Goal: Information Seeking & Learning: Learn about a topic

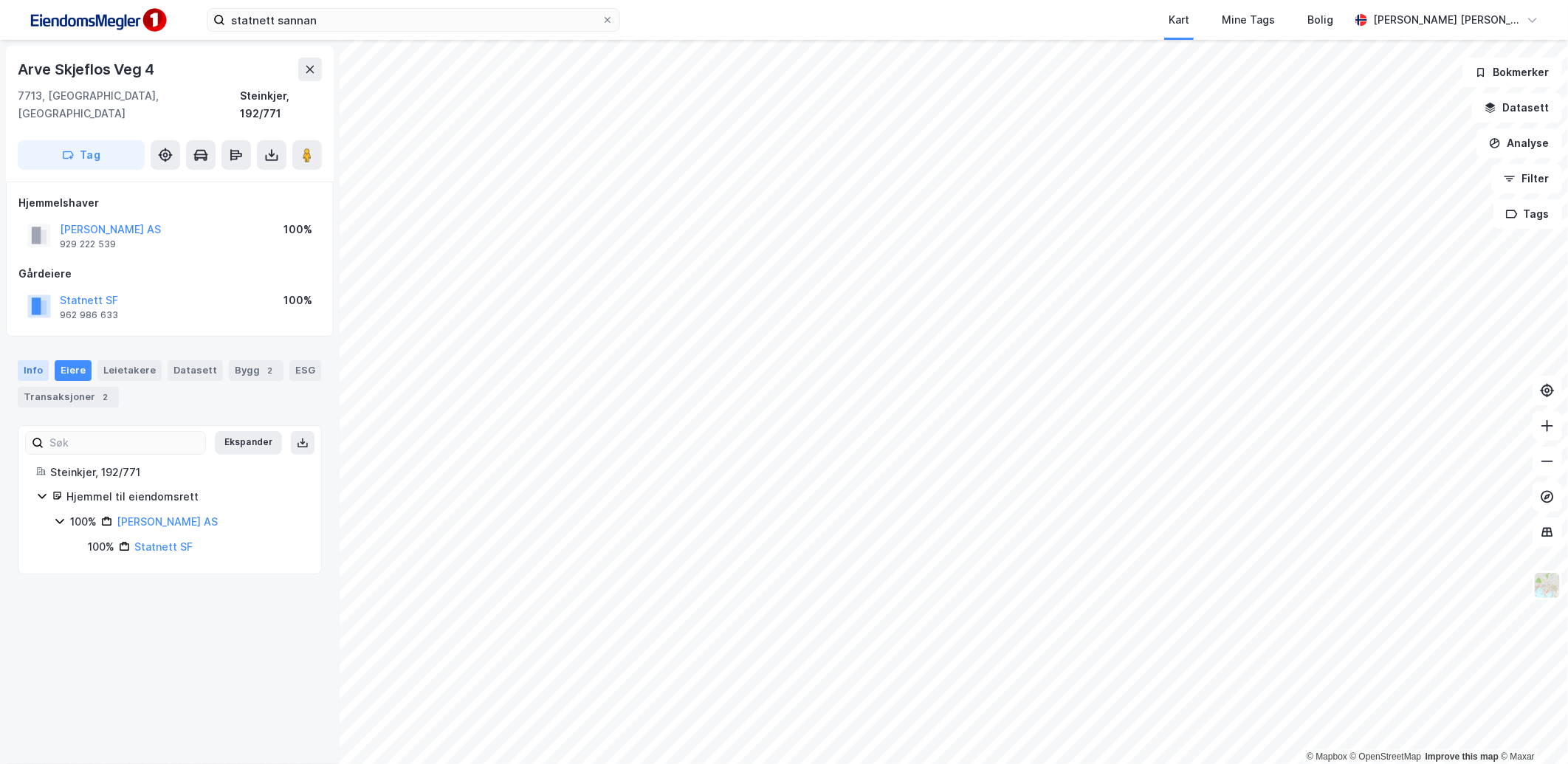
click at [38, 360] on div "Info" at bounding box center [34, 370] width 31 height 21
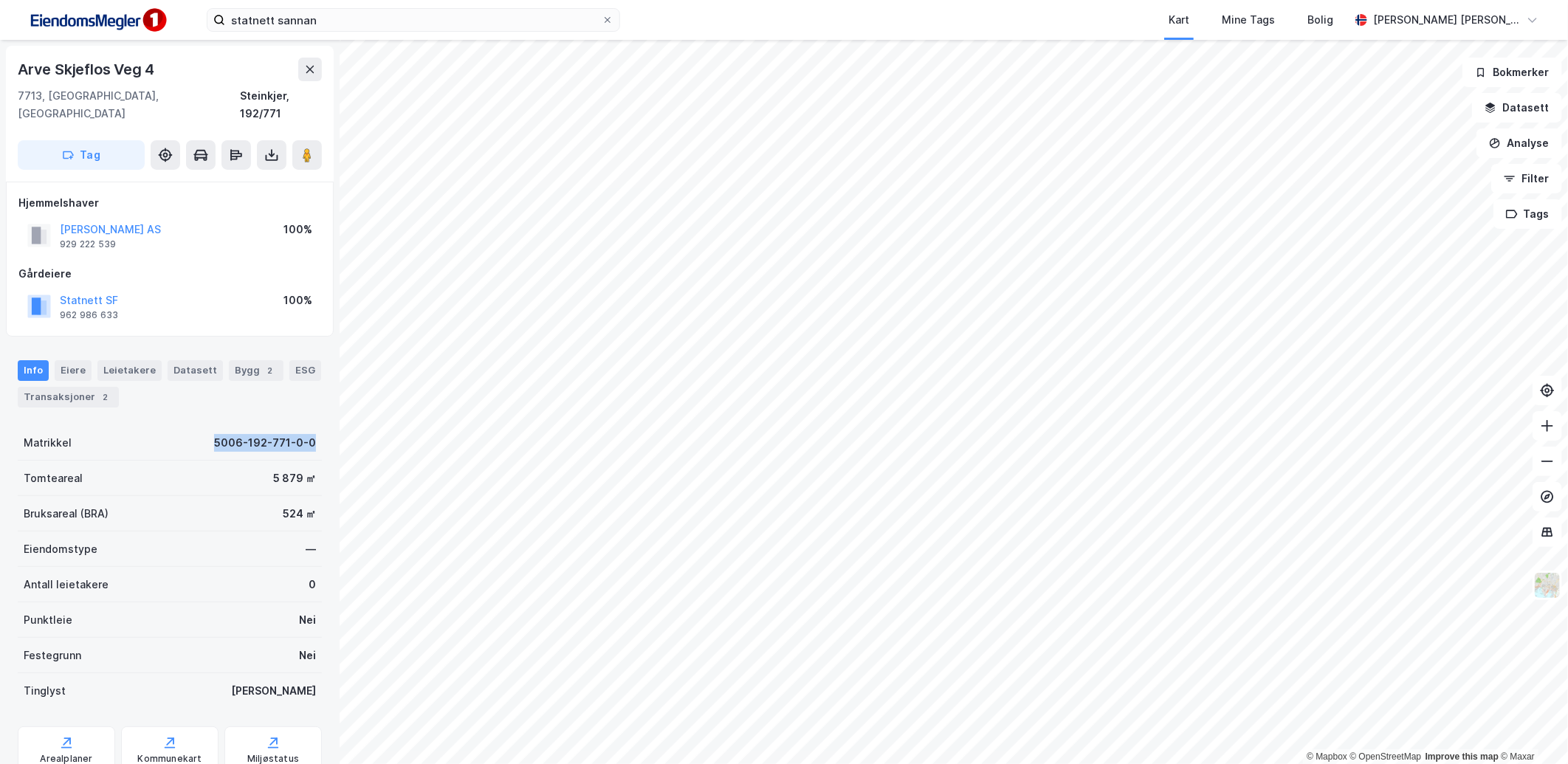
drag, startPoint x: 207, startPoint y: 426, endPoint x: 319, endPoint y: 430, distance: 112.1
click at [319, 430] on div "Arve Skjeflos Veg 4 7713, [GEOGRAPHIC_DATA], [GEOGRAPHIC_DATA] Steinkjer, 192/7…" at bounding box center [170, 402] width 339 height 724
copy div "5006-192-771-0-0"
drag, startPoint x: 145, startPoint y: 210, endPoint x: 109, endPoint y: 240, distance: 46.9
click at [109, 240] on div "Hjemmelshaver STATNETT SANNAN AS 929 222 539 100% Gårdeiere Statnett SF 962 986…" at bounding box center [170, 259] width 303 height 130
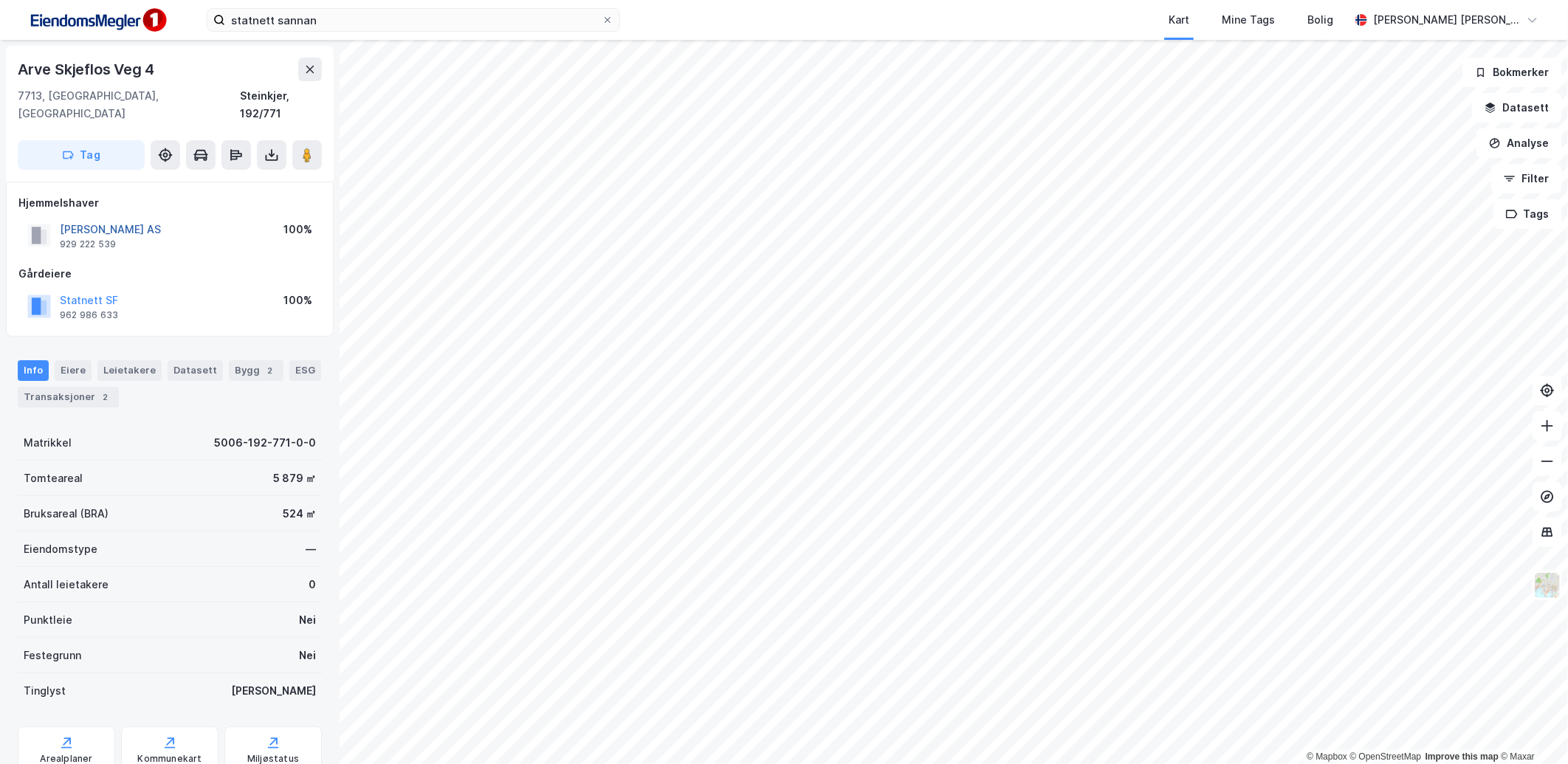
click at [0, 0] on button "[PERSON_NAME] AS" at bounding box center [0, 0] width 0 height 0
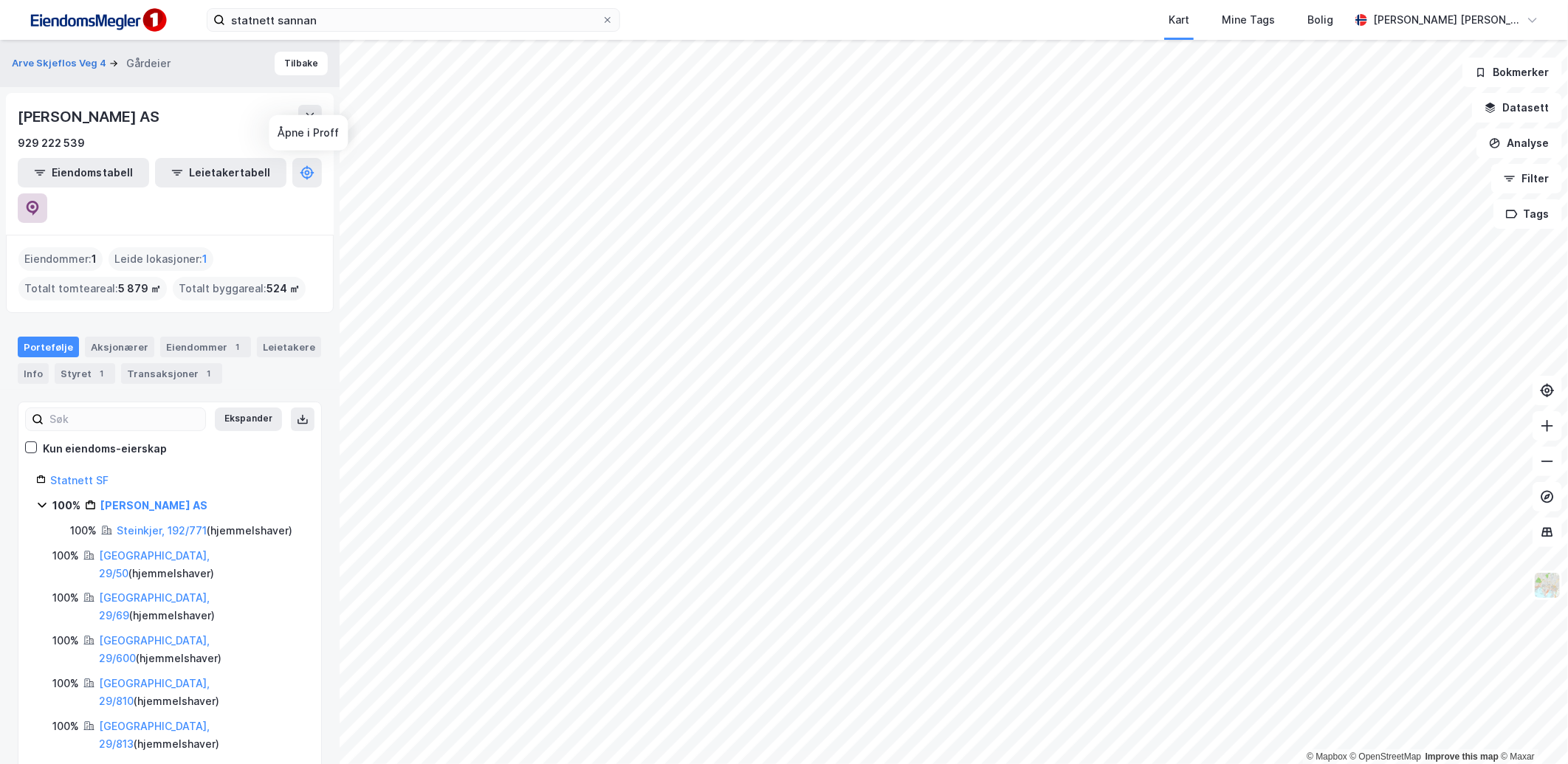
click at [47, 193] on button at bounding box center [33, 208] width 30 height 30
click at [134, 524] on link "Steinkjer, 192/771" at bounding box center [162, 531] width 90 height 13
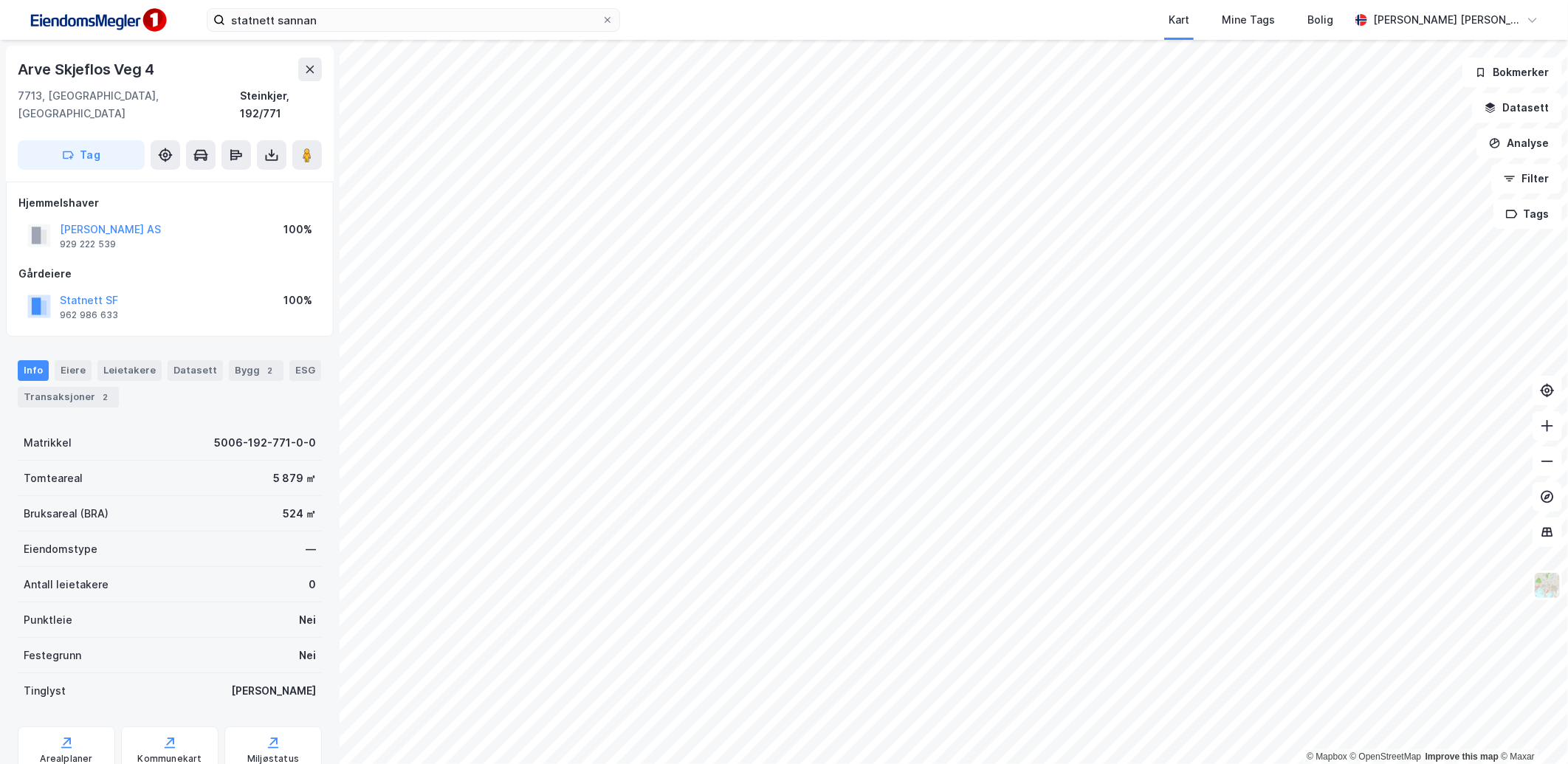
scroll to position [1, 0]
click at [233, 359] on div "Bygg 2" at bounding box center [256, 369] width 54 height 21
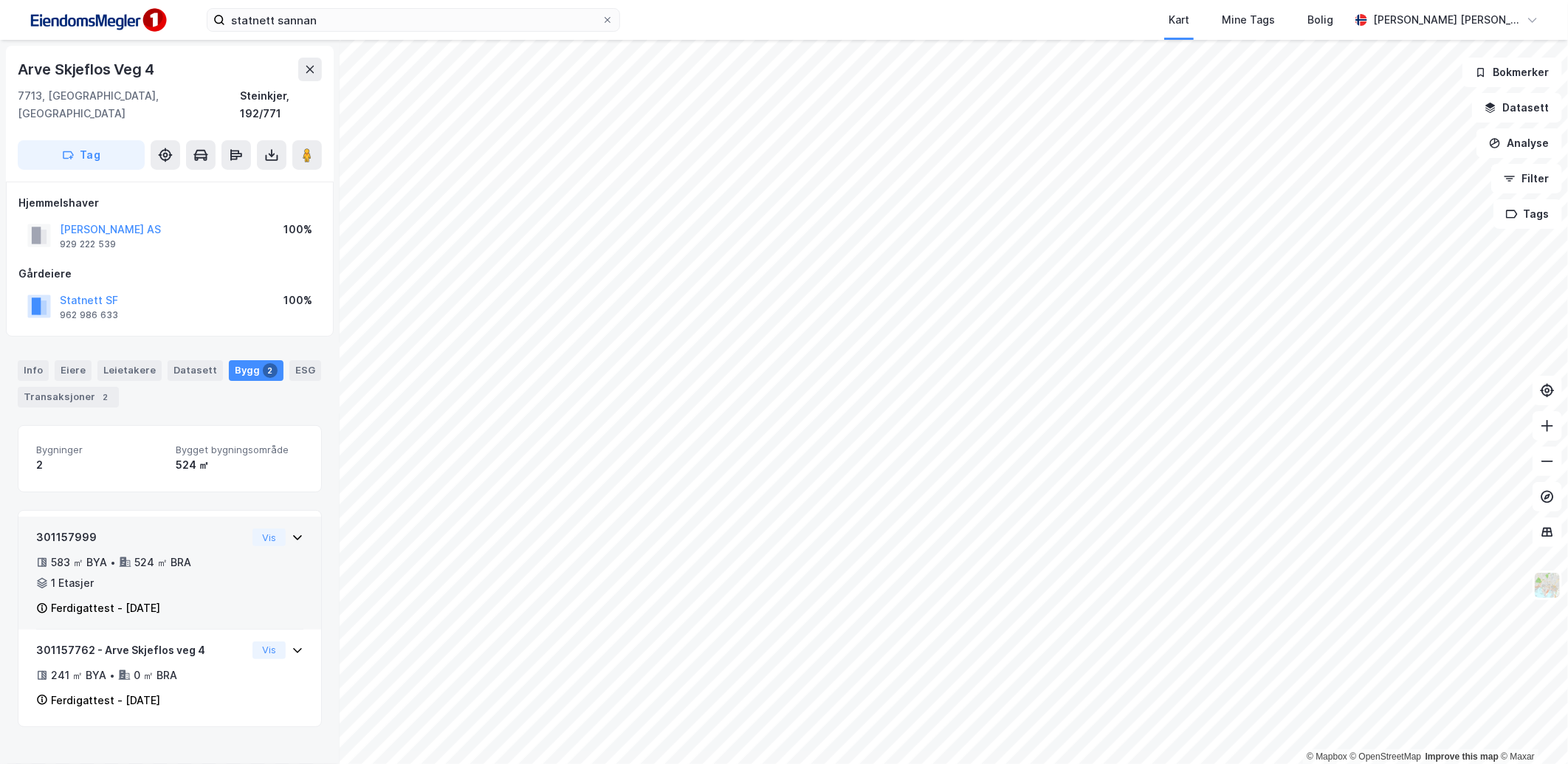
click at [284, 577] on div "301157999 583 ㎡ BYA • 524 ㎡ BRA • 1 Etasjer Ferdigattest - [DATE] Vis" at bounding box center [170, 579] width 268 height 101
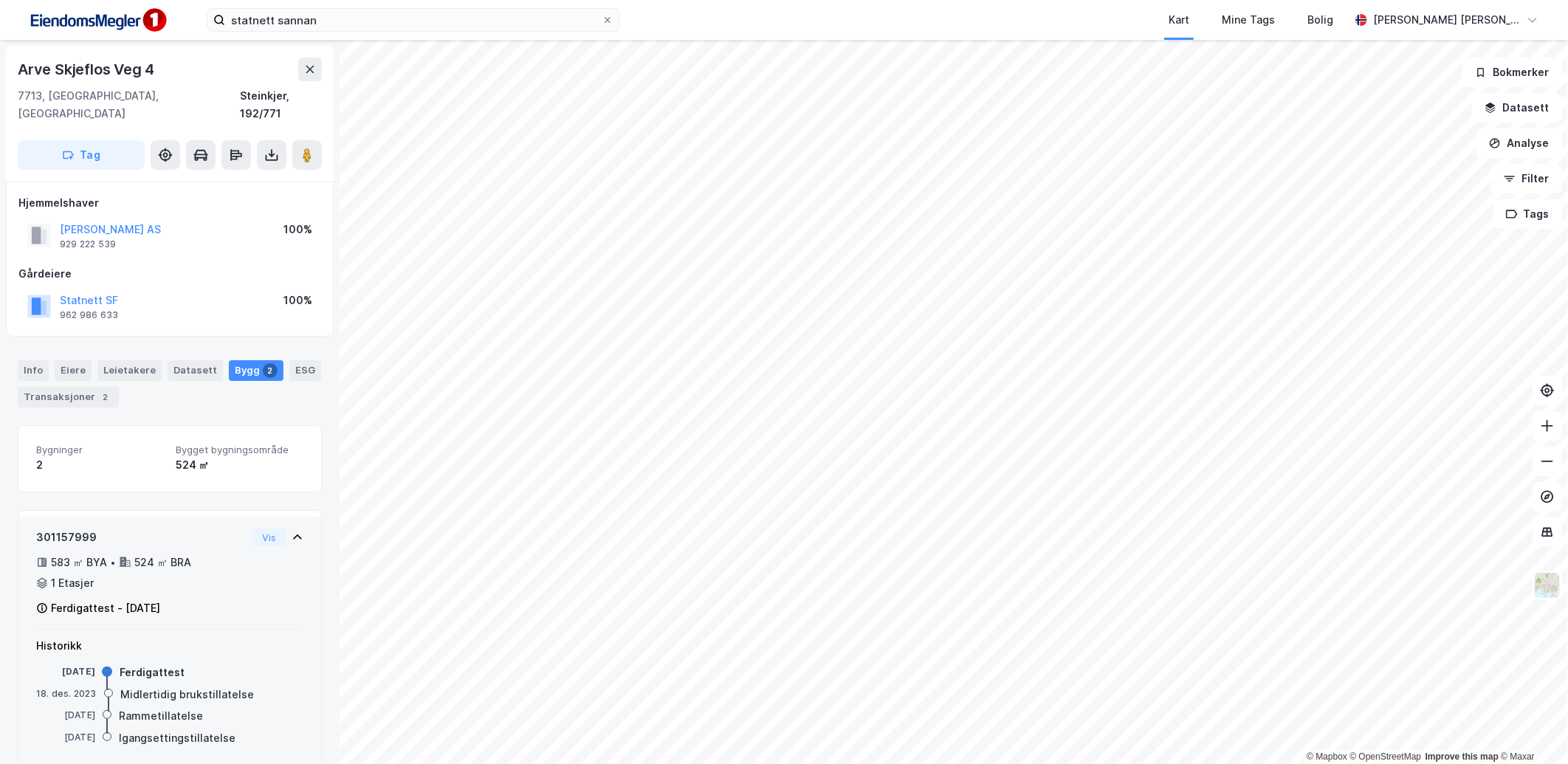
click at [284, 577] on div "301157999 583 ㎡ BYA • 524 ㎡ BRA • 1 Etasjer Ferdigattest - [DATE] Vis" at bounding box center [170, 579] width 268 height 101
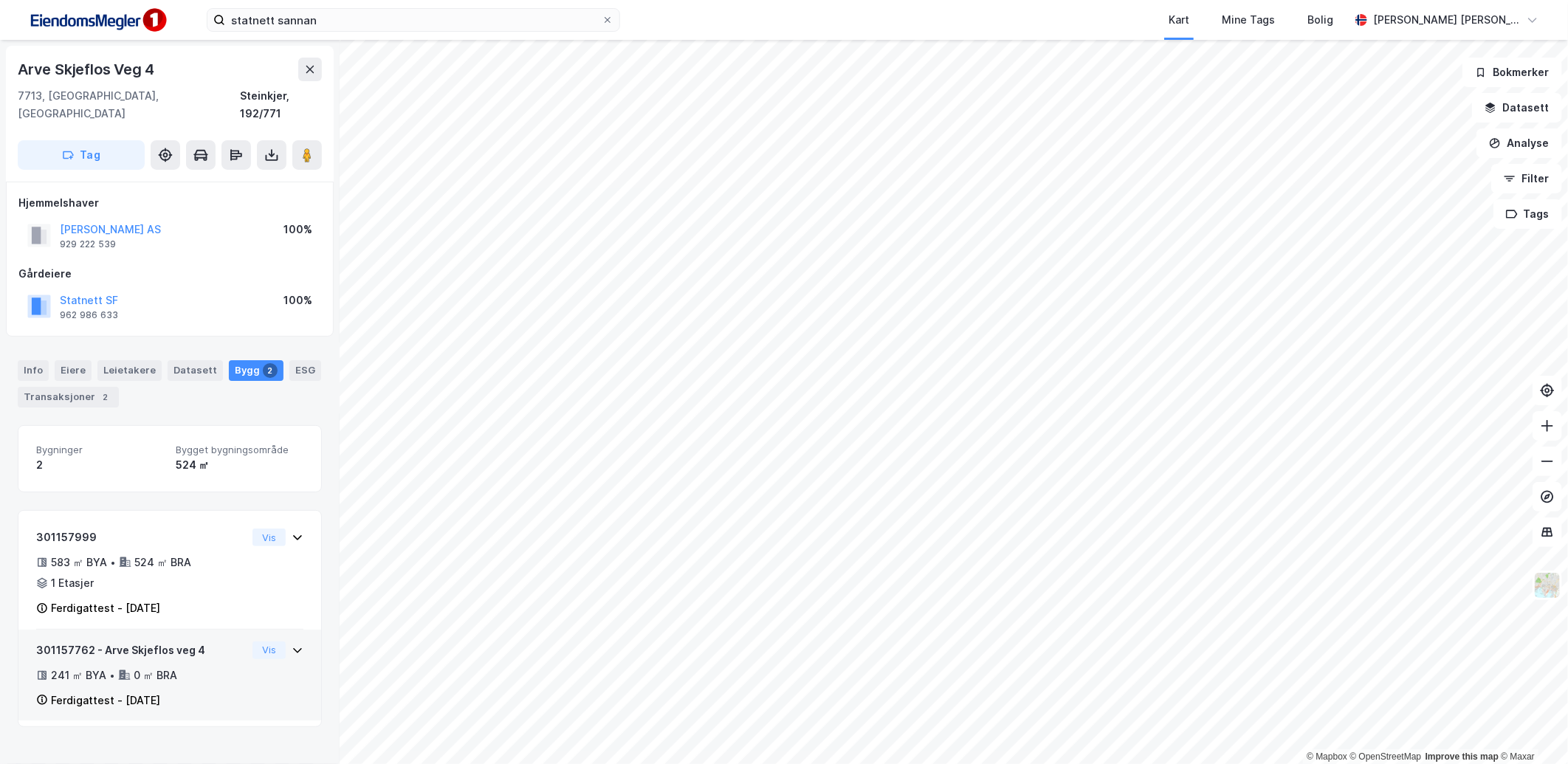
click at [252, 687] on div "301157762 - Arve Skjeflos veg 4 241 ㎡ BYA • 0 ㎡ BRA Ferdigattest - [DATE] Vis" at bounding box center [170, 681] width 268 height 80
click at [256, 682] on div "301157762 - Arve Skjeflos veg 4 241 ㎡ BYA • 0 ㎡ BRA Ferdigattest - [DATE] Vis" at bounding box center [170, 681] width 268 height 80
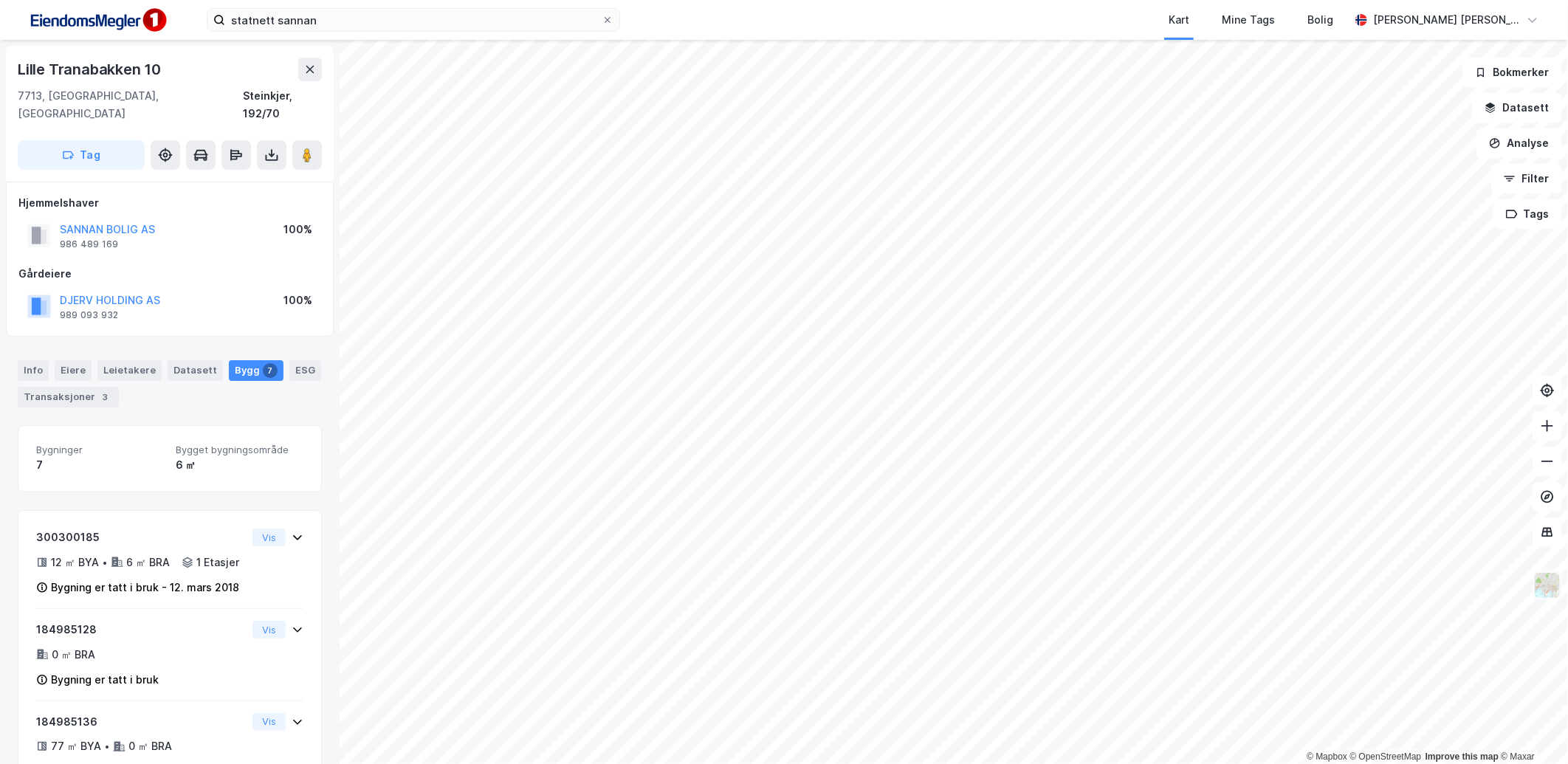
scroll to position [1, 0]
click at [1553, 592] on img at bounding box center [1547, 585] width 28 height 28
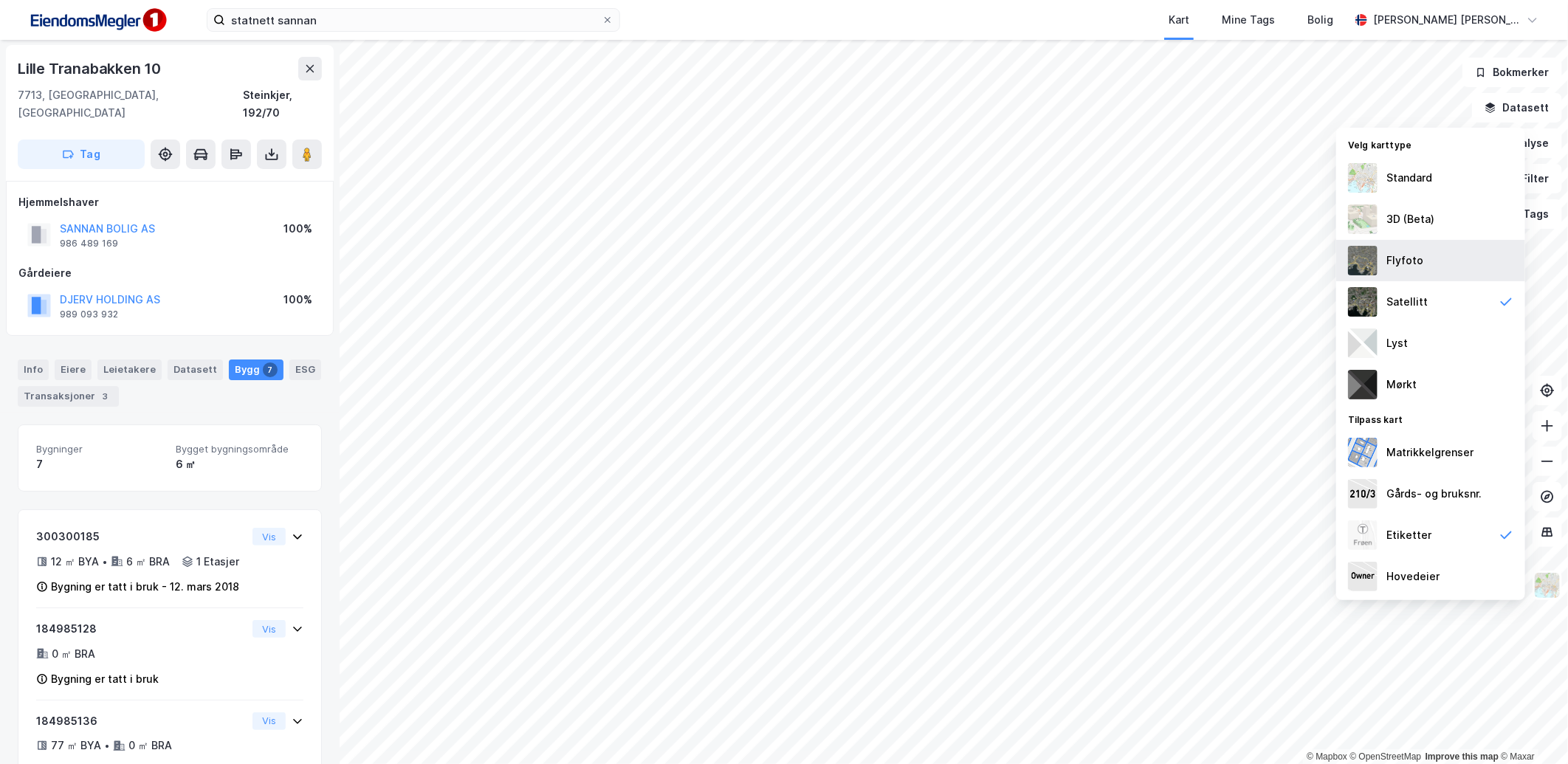
click at [1407, 271] on div "Flyfoto" at bounding box center [1431, 260] width 189 height 42
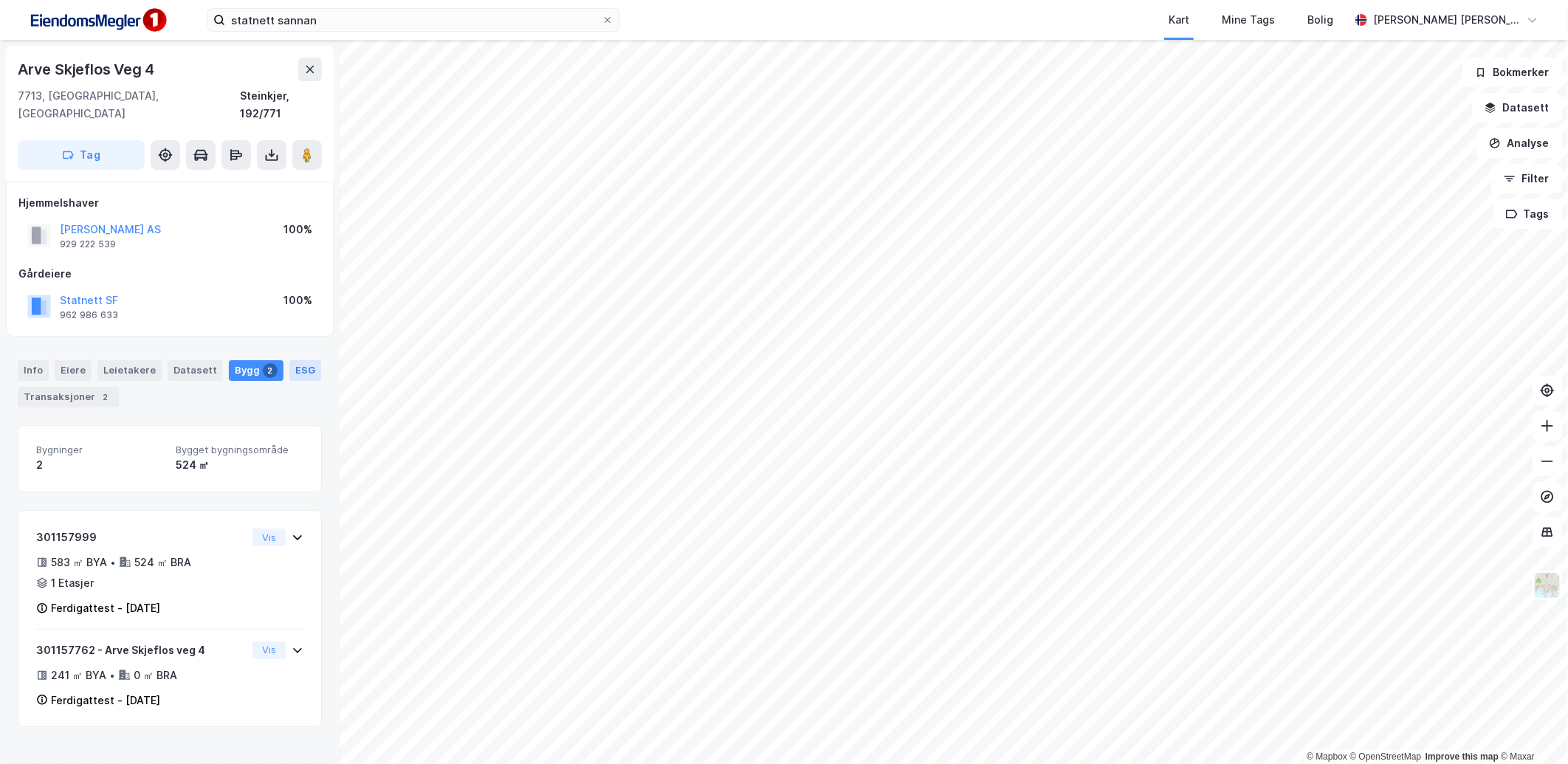
click at [289, 360] on div "ESG" at bounding box center [305, 370] width 32 height 21
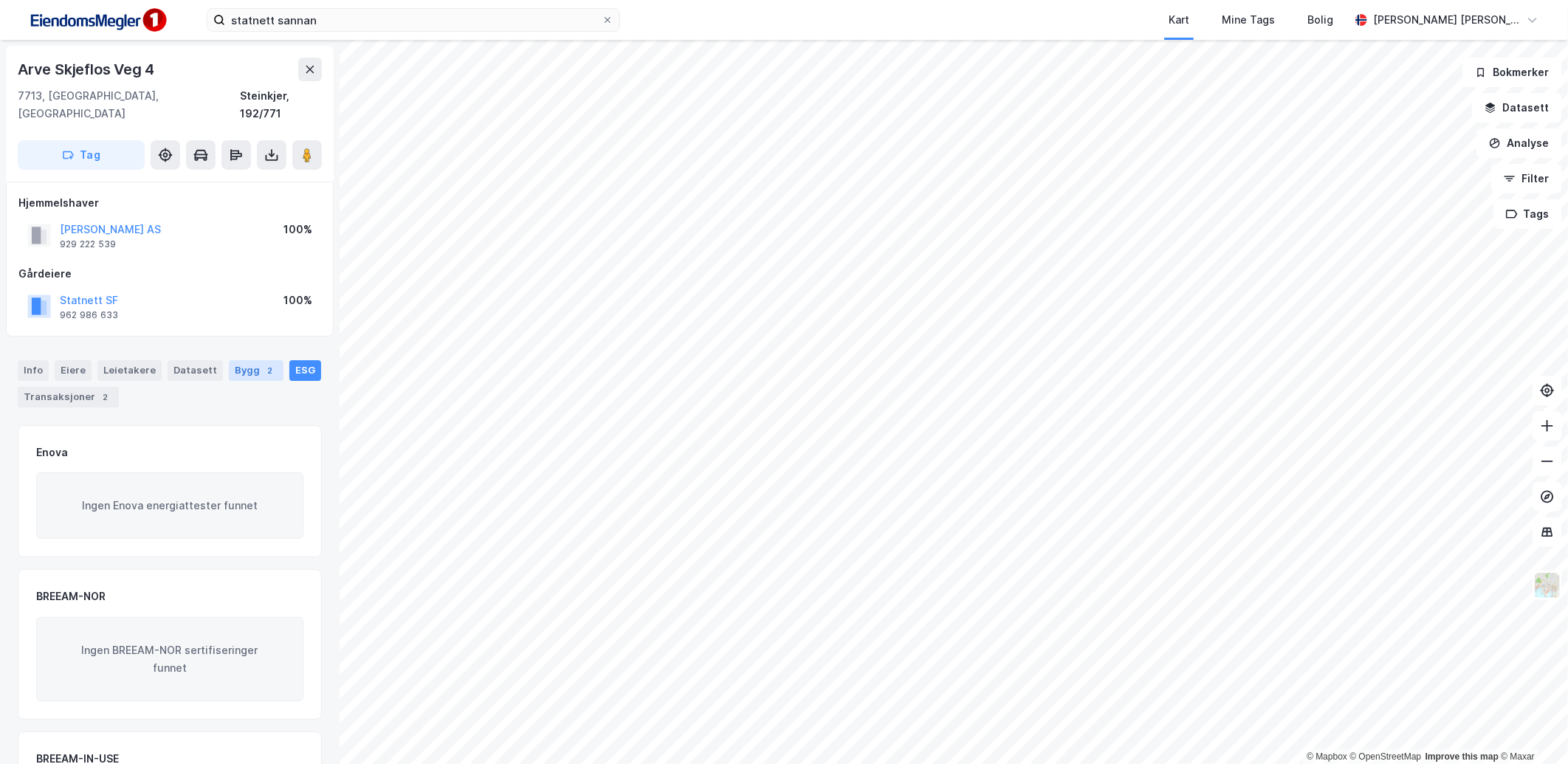
click at [249, 360] on div "Bygg 2" at bounding box center [256, 370] width 54 height 21
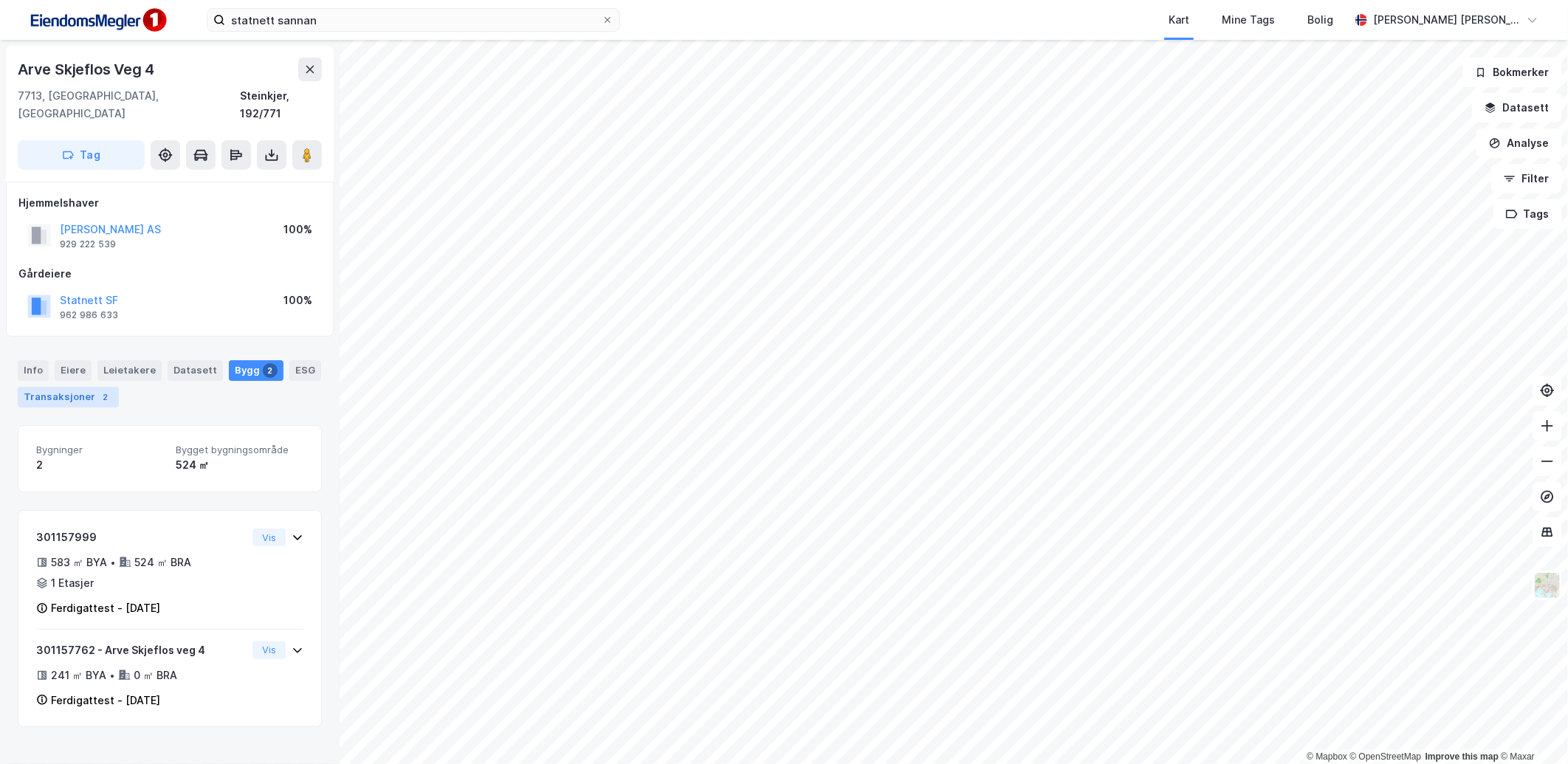
click at [100, 390] on div "2" at bounding box center [105, 397] width 15 height 15
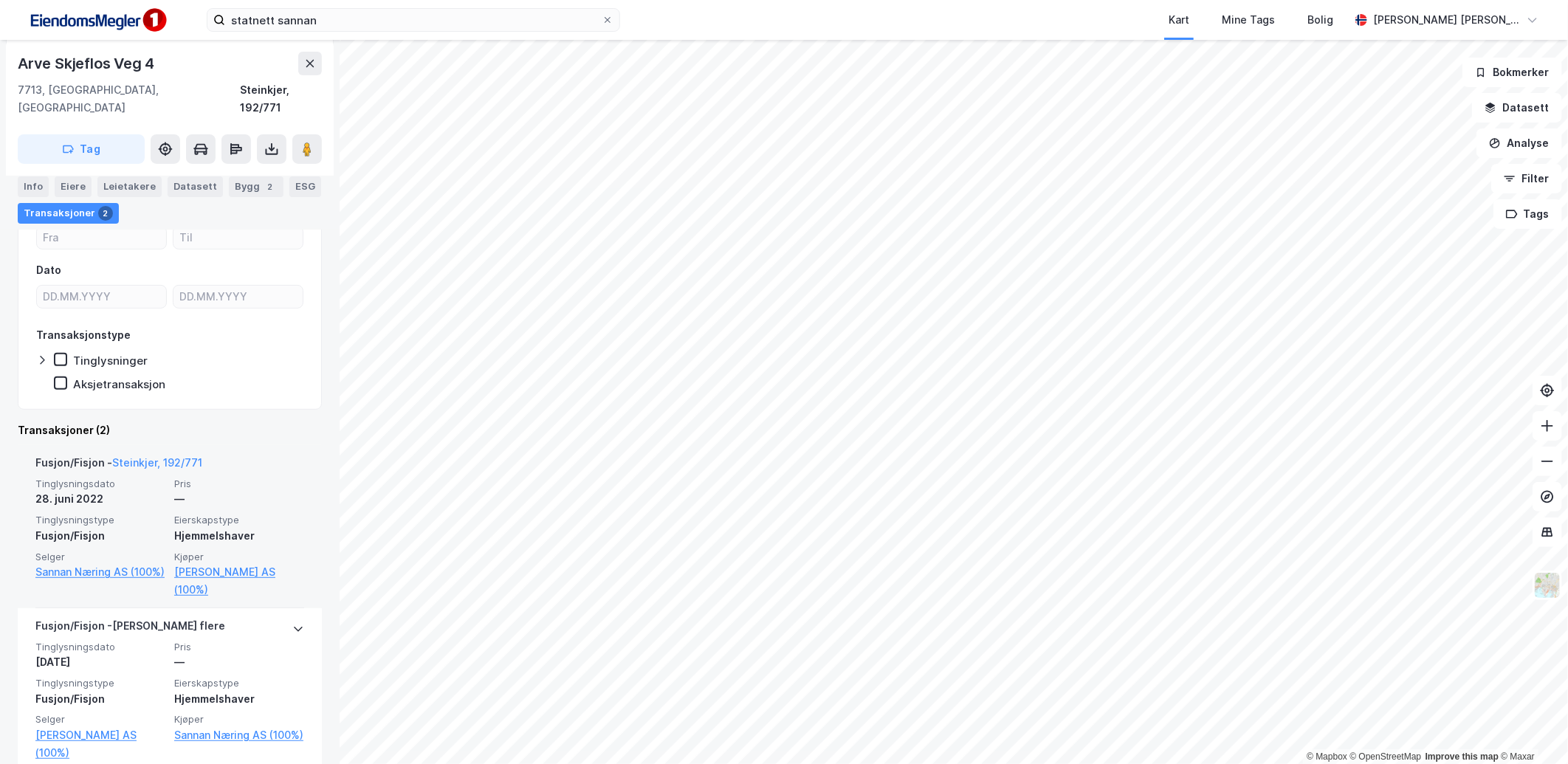
scroll to position [244, 0]
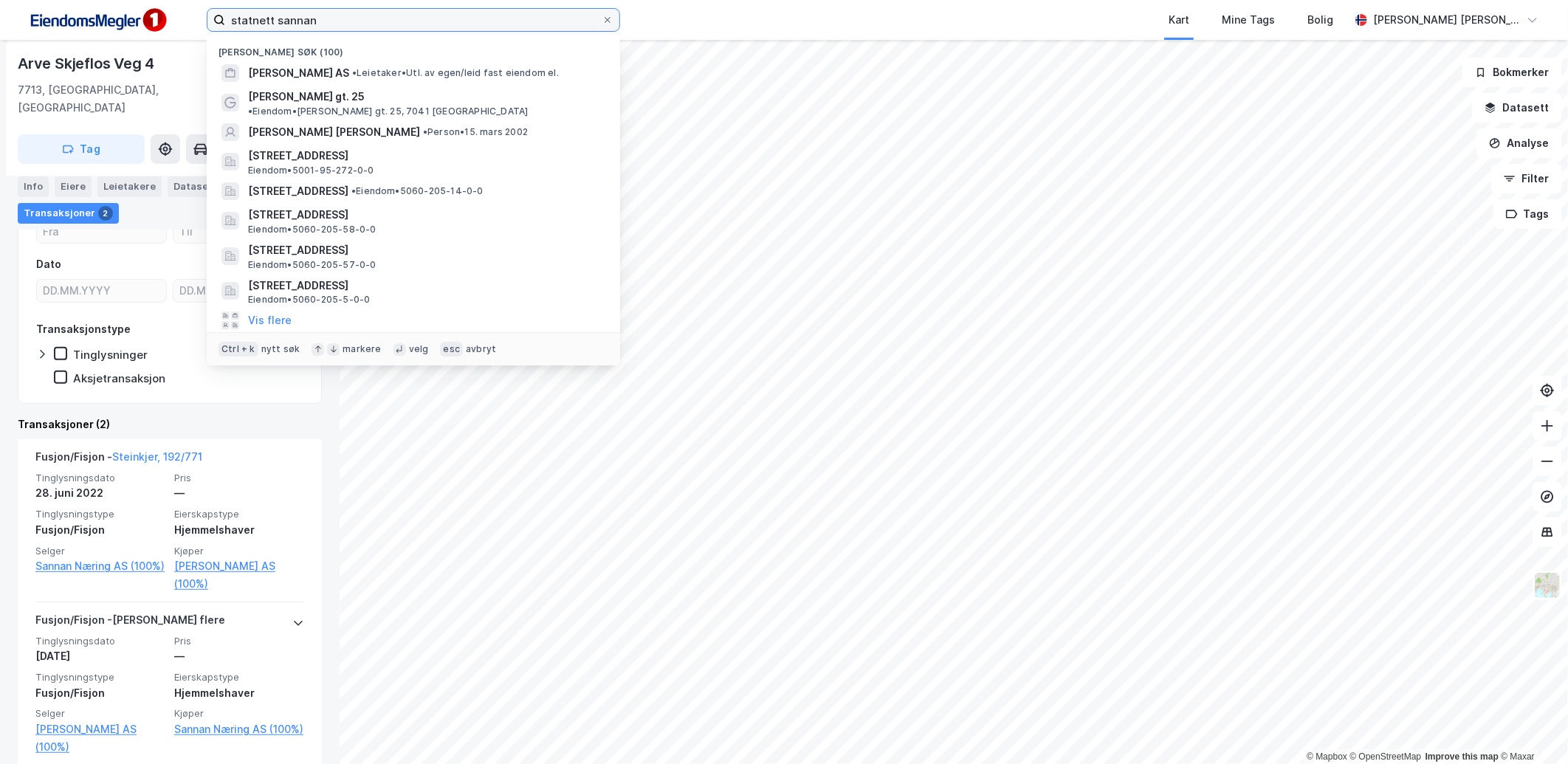
click at [299, 17] on input "statnett sannan" at bounding box center [413, 20] width 377 height 22
type input "[GEOGRAPHIC_DATA]"
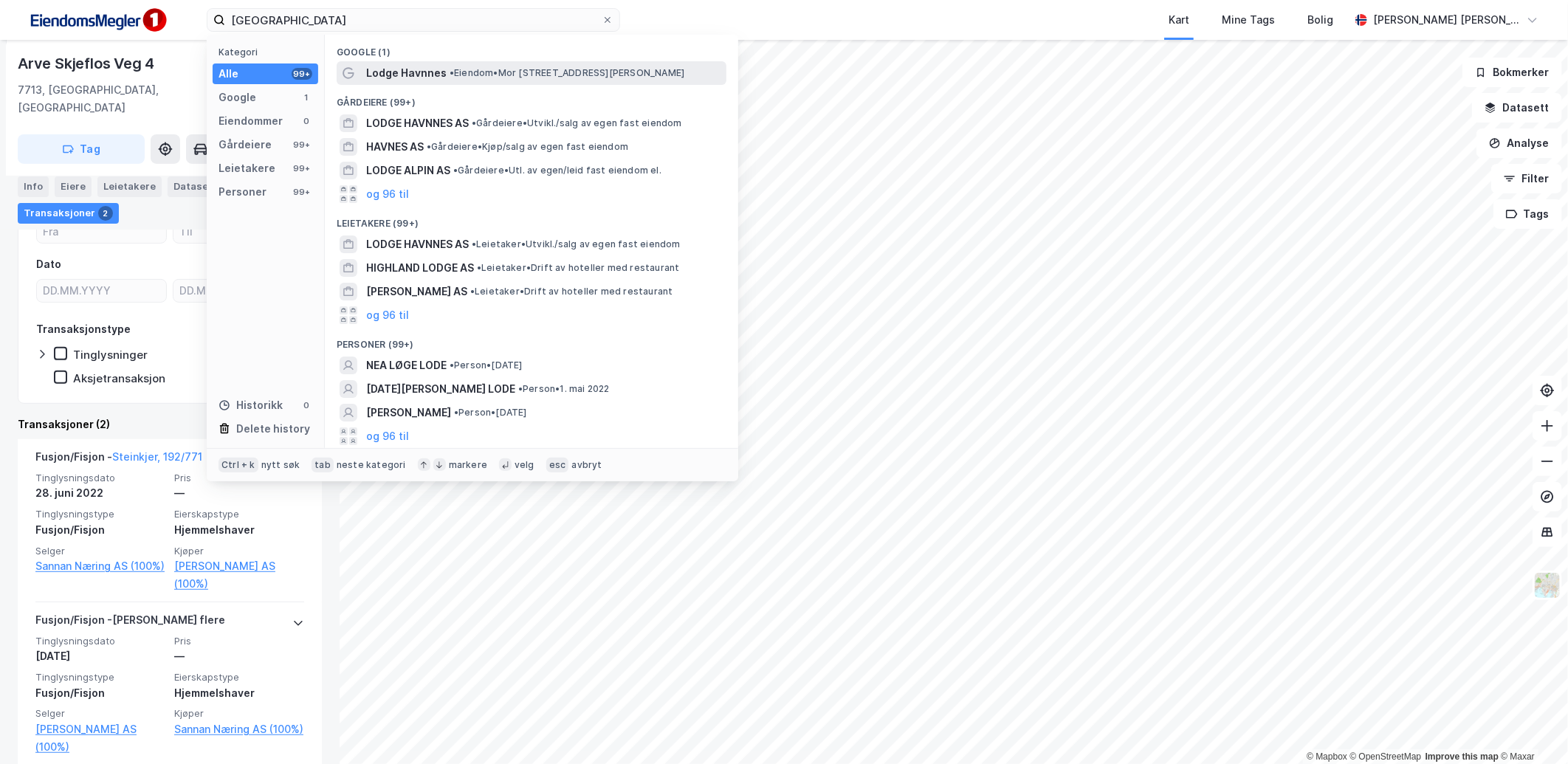
click at [478, 70] on span "• Eiendom • [GEOGRAPHIC_DATA][PERSON_NAME], [GEOGRAPHIC_DATA]" at bounding box center [567, 73] width 235 height 12
